Goal: Register for event/course: Register for event/course

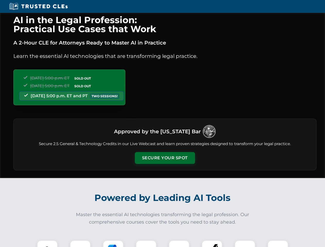
click at [165, 158] on button "Secure Your Spot" at bounding box center [165, 158] width 60 height 12
click at [47, 244] on img at bounding box center [47, 250] width 15 height 15
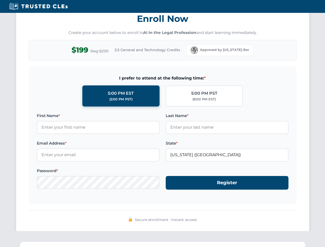
scroll to position [506, 0]
